Goal: Task Accomplishment & Management: Complete application form

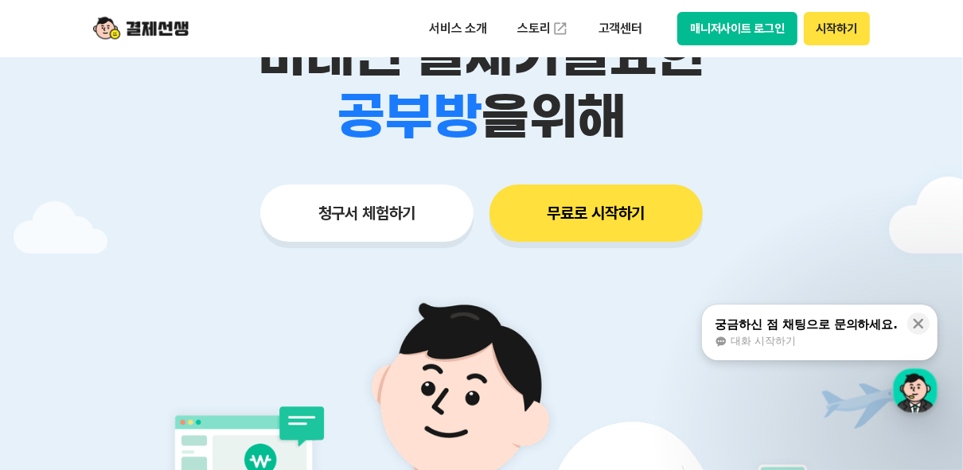
click at [416, 213] on button "청구서 체험하기" at bounding box center [366, 213] width 213 height 57
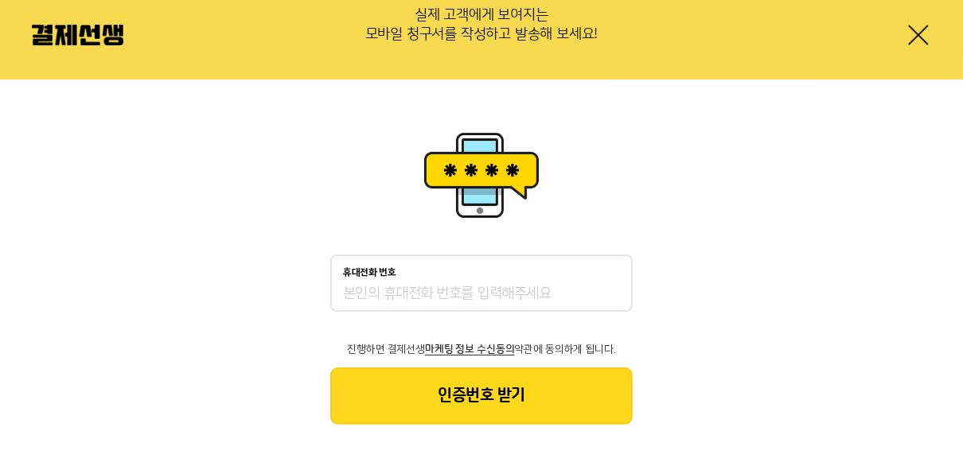
scroll to position [149, 0]
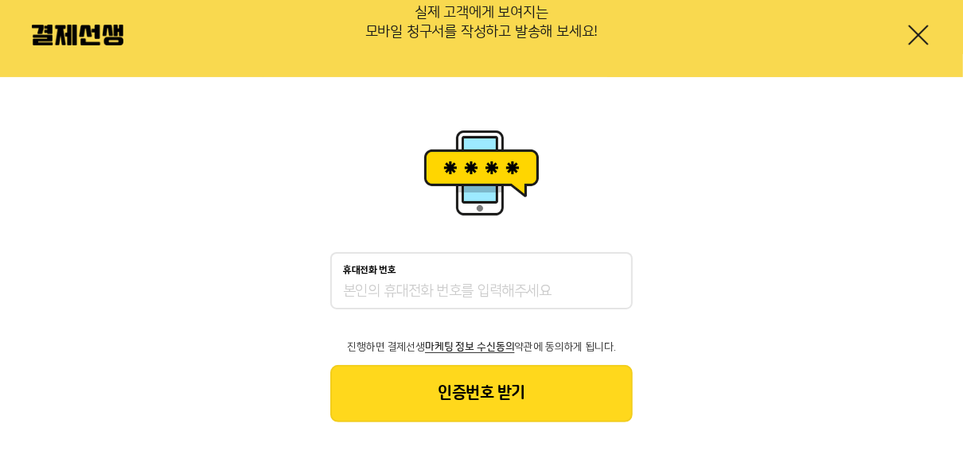
click at [559, 291] on input "휴대전화 번호" at bounding box center [481, 292] width 277 height 19
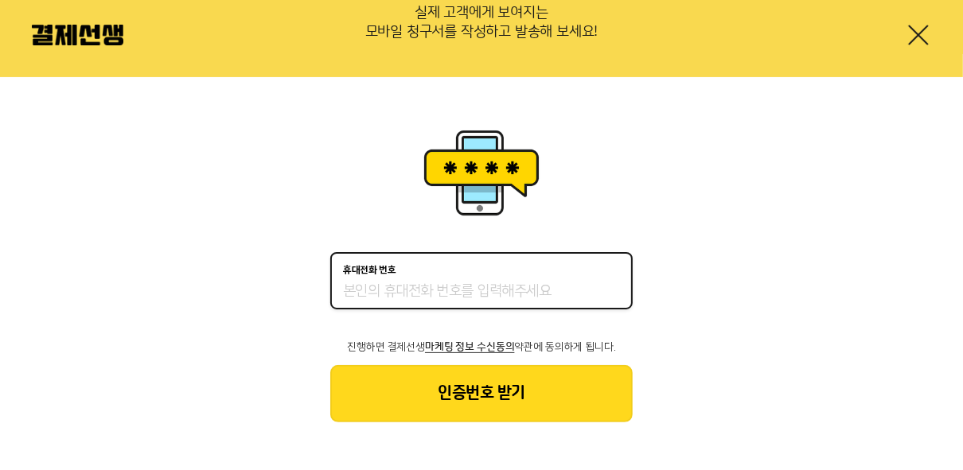
type input "01063101329"
click at [499, 408] on button "인증번호 받기" at bounding box center [481, 393] width 303 height 57
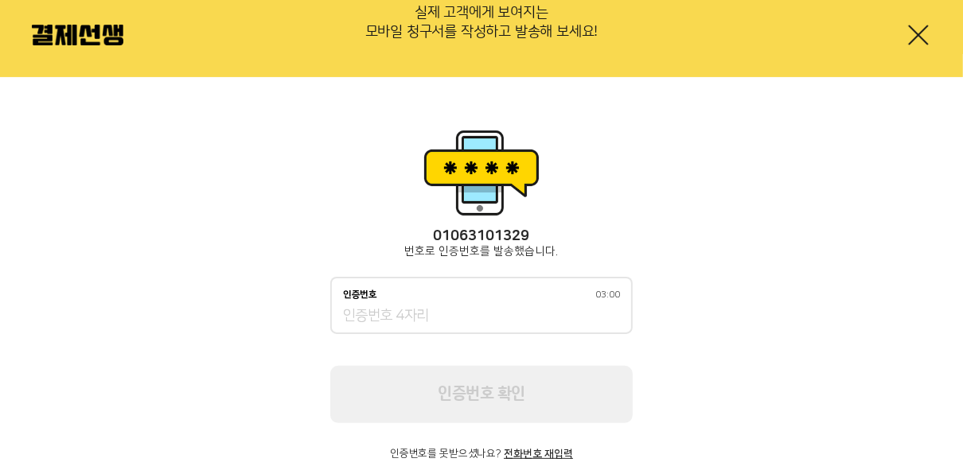
scroll to position [187, 0]
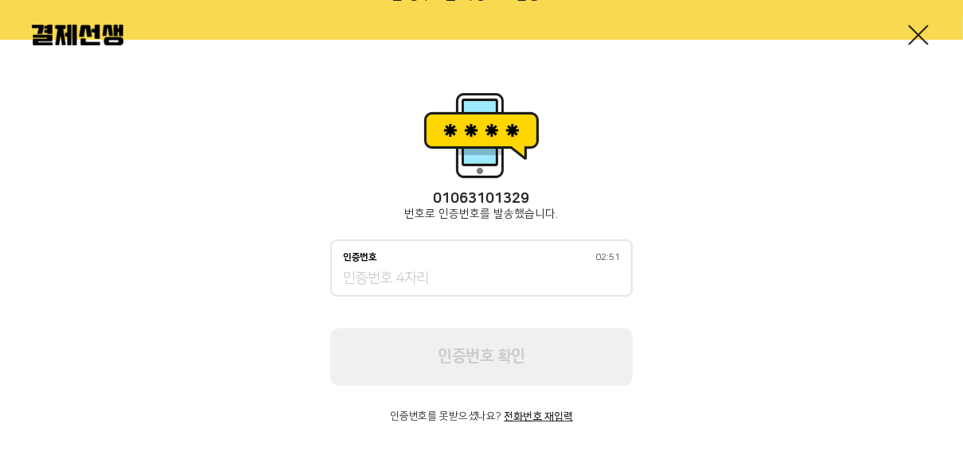
click at [431, 272] on input "인증번호 02:51" at bounding box center [481, 279] width 277 height 19
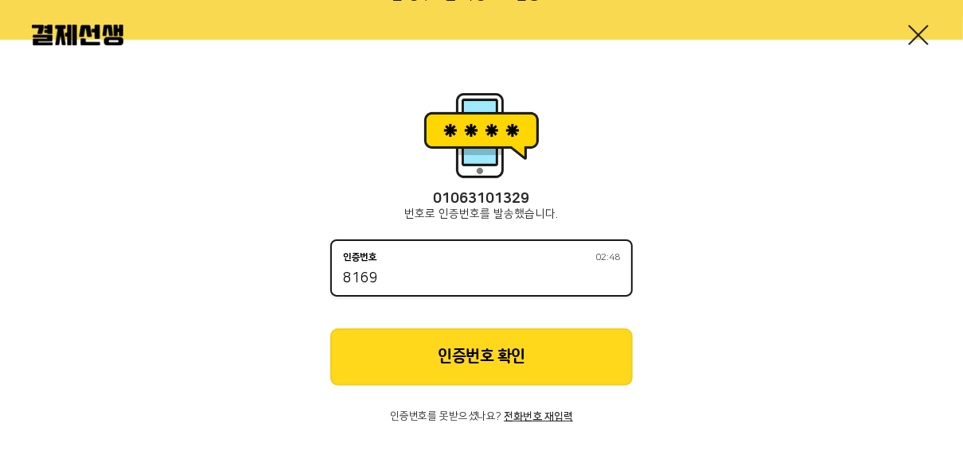
type input "8169"
click at [482, 347] on button "인증번호 확인" at bounding box center [481, 357] width 303 height 57
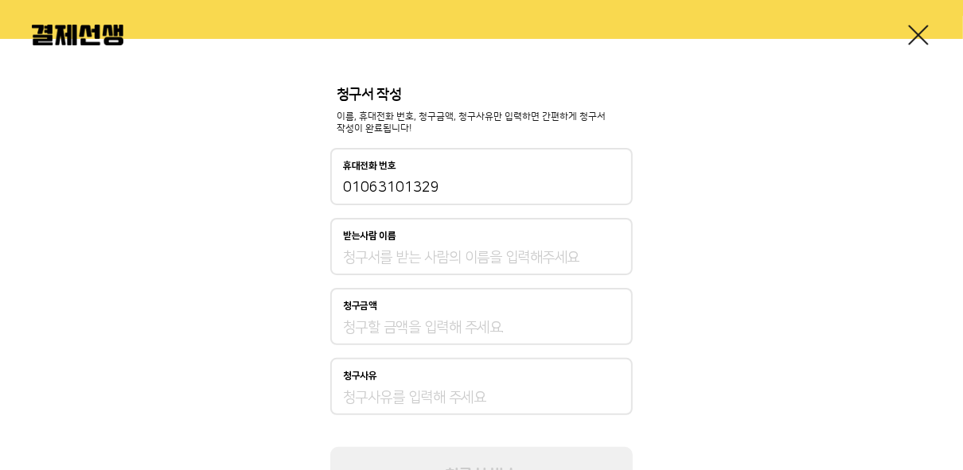
click at [472, 261] on input "받는사람 이름" at bounding box center [481, 257] width 277 height 19
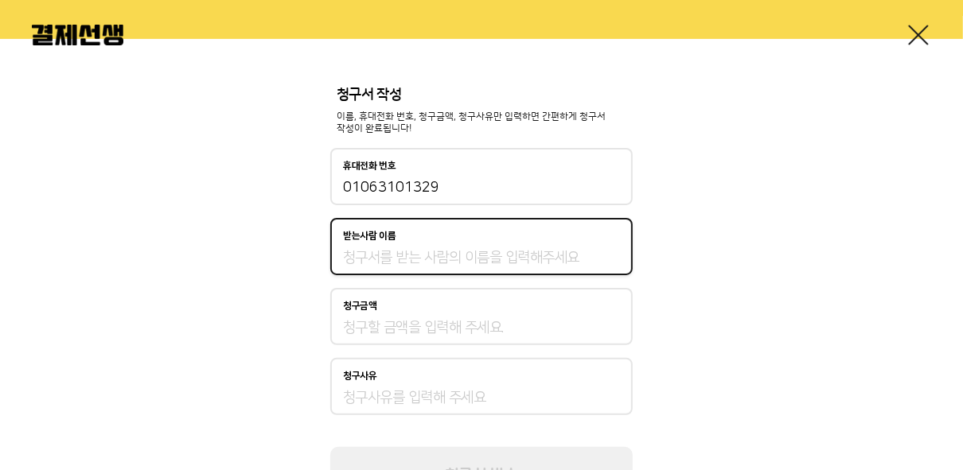
type input "[PERSON_NAME]"
type input "350,000"
type input "원비"
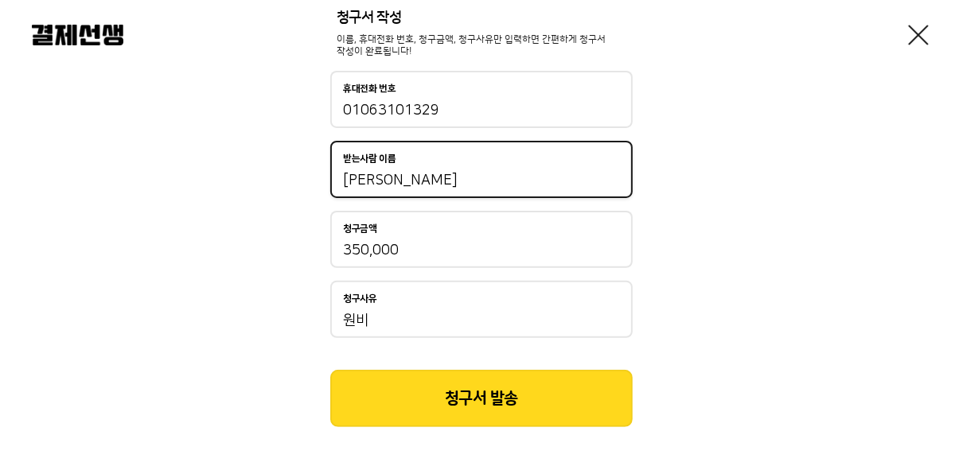
scroll to position [269, 0]
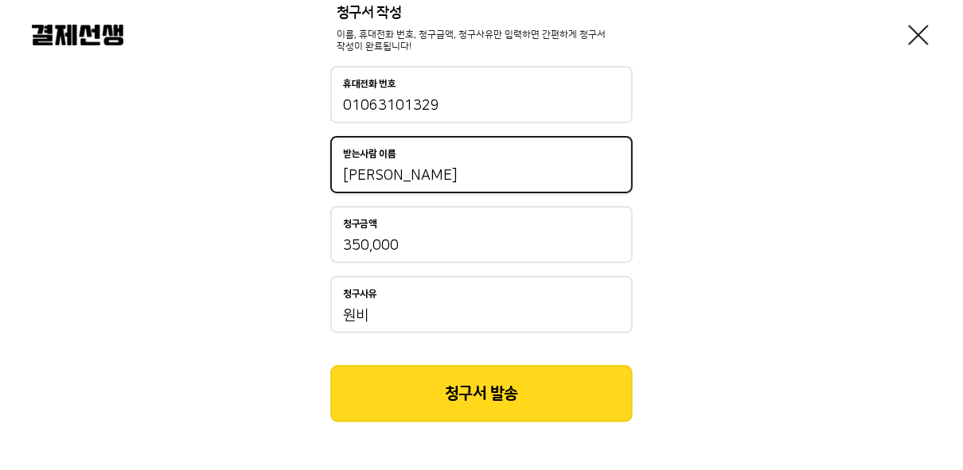
click at [492, 376] on button "청구서 발송" at bounding box center [481, 393] width 303 height 57
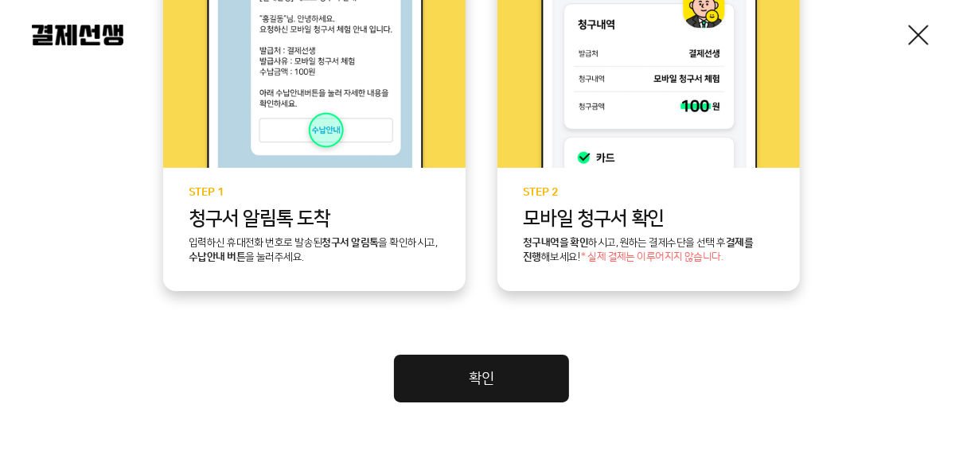
scroll to position [433, 0]
